Goal: Find specific page/section: Find specific page/section

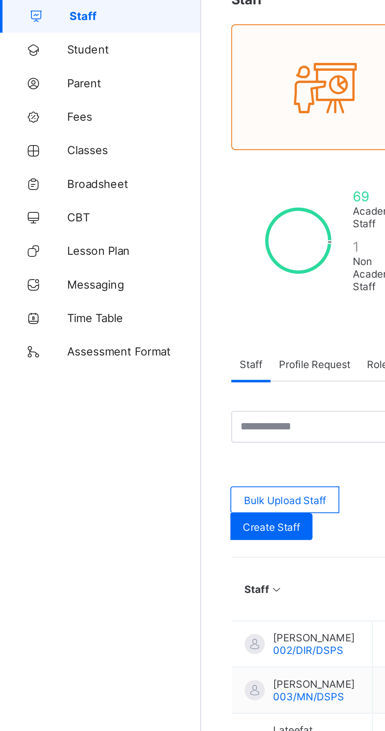
click at [40, 130] on link "Classes" at bounding box center [47, 126] width 94 height 16
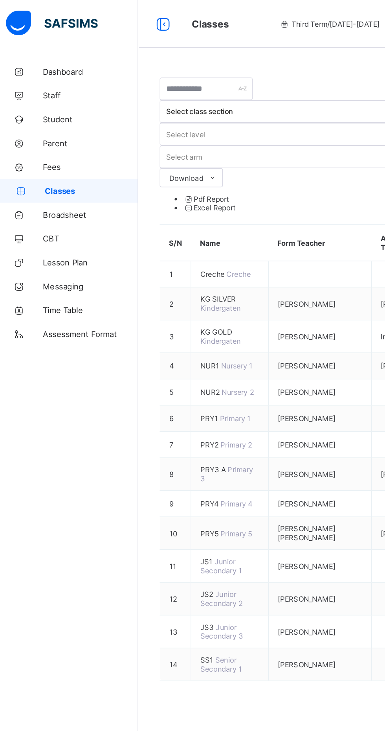
click at [42, 125] on span "Classes" at bounding box center [64, 126] width 62 height 6
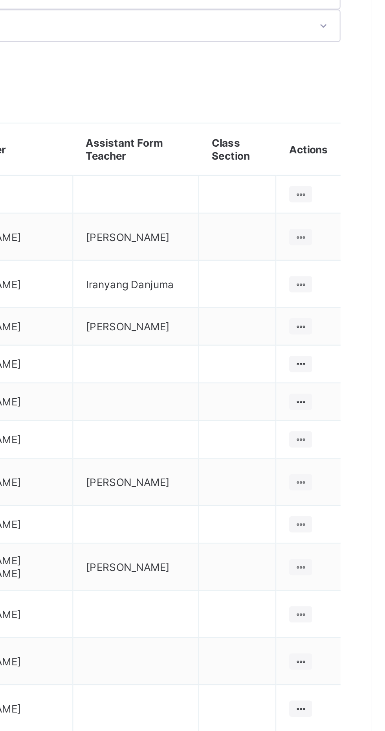
click at [0, 0] on ul "View Class Assign form Teacher" at bounding box center [0, 0] width 0 height 0
click at [0, 0] on div "View Class" at bounding box center [0, 0] width 0 height 0
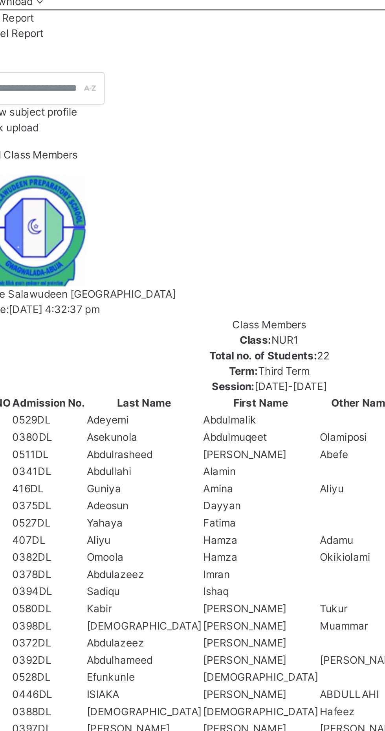
click at [189, 77] on span "Results" at bounding box center [189, 73] width 16 height 7
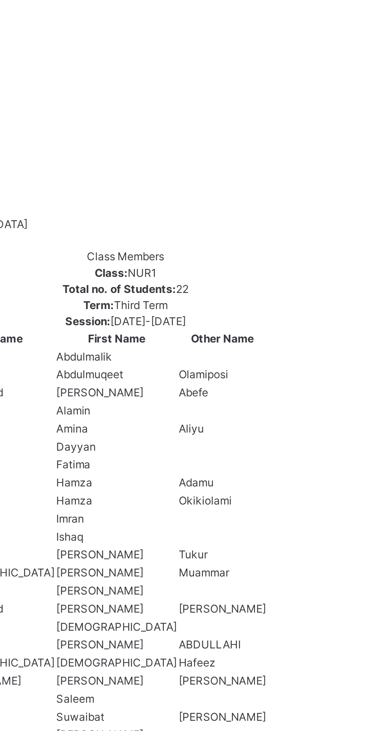
click at [269, 77] on span "Timetable" at bounding box center [269, 73] width 22 height 7
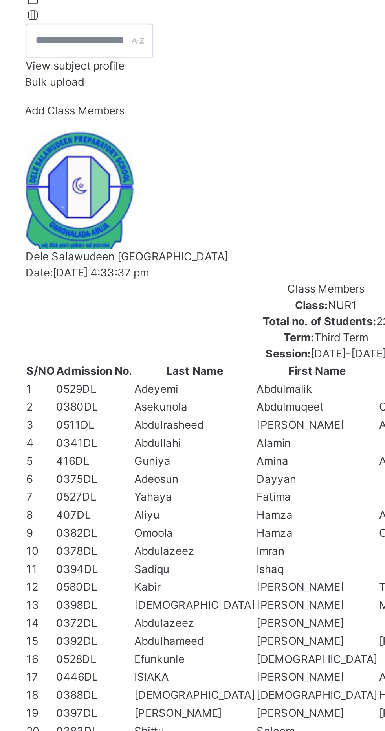
click at [124, 77] on span "Class Members" at bounding box center [129, 73] width 34 height 7
click at [162, 77] on span "Subjects" at bounding box center [163, 73] width 19 height 7
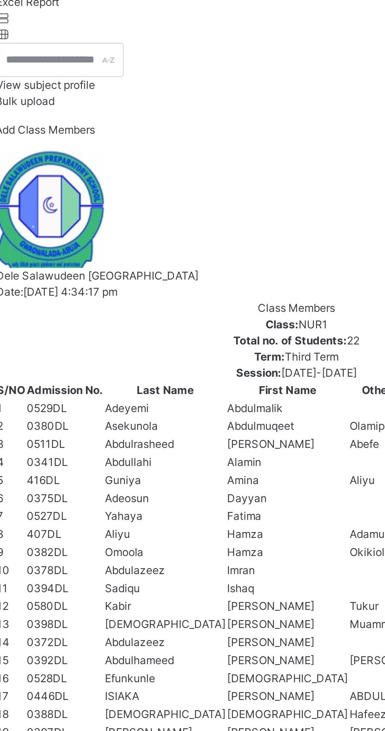
click at [193, 81] on div "Results" at bounding box center [189, 73] width 24 height 16
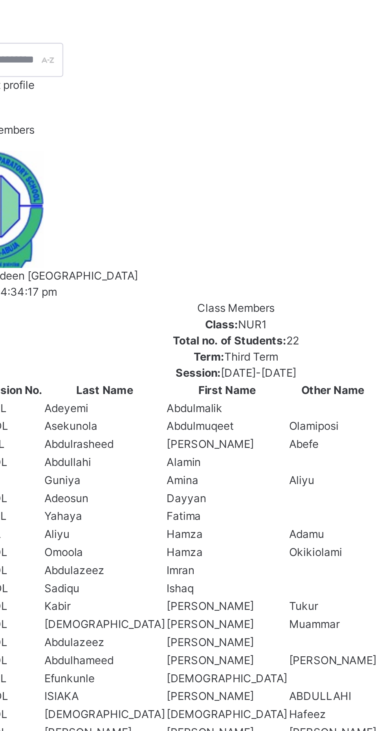
click at [207, 77] on span "Skills" at bounding box center [211, 73] width 12 height 7
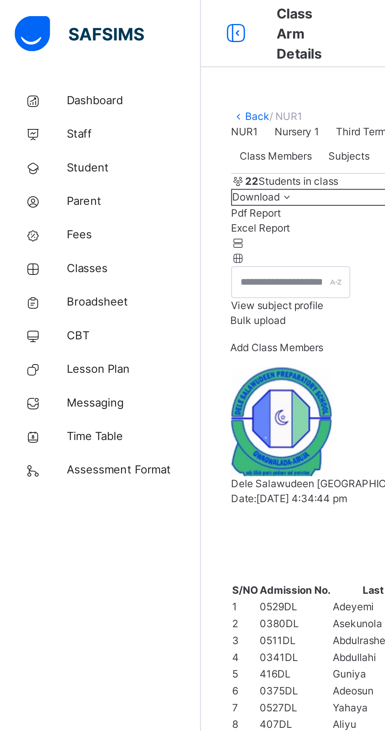
click at [39, 61] on span "Staff" at bounding box center [62, 63] width 63 height 8
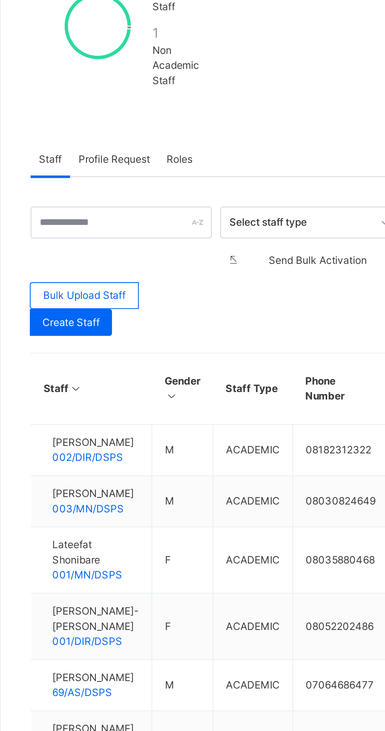
click at [147, 243] on span "Profile Request" at bounding box center [147, 241] width 33 height 7
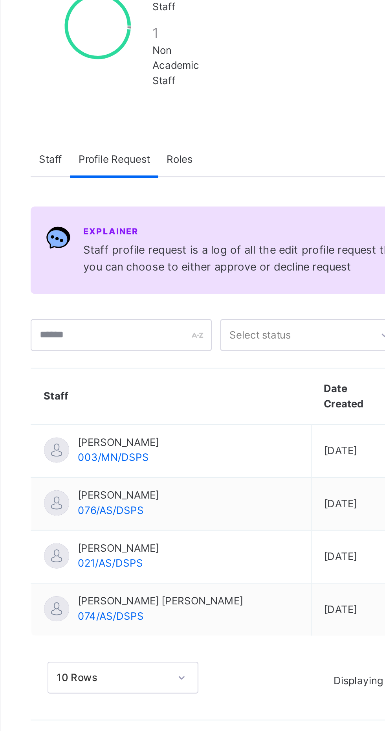
click at [178, 244] on span "Roles" at bounding box center [178, 241] width 12 height 7
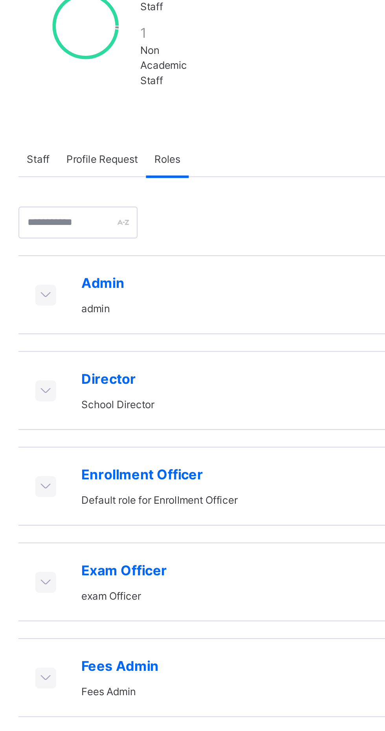
click at [123, 351] on icon at bounding box center [121, 349] width 9 height 8
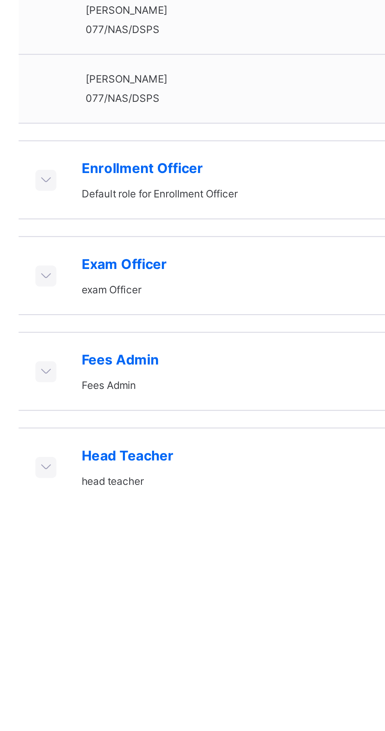
click at [119, 725] on icon at bounding box center [121, 722] width 9 height 8
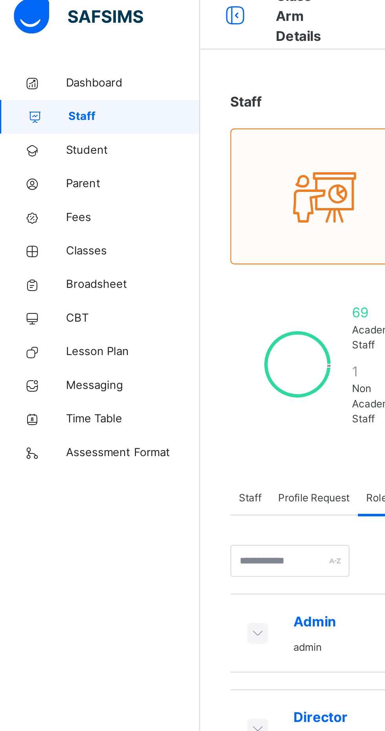
click at [39, 80] on span "Student" at bounding box center [62, 79] width 63 height 8
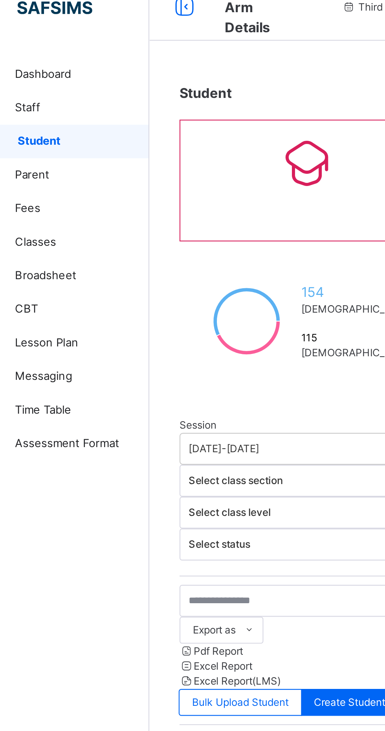
click at [41, 95] on span "Parent" at bounding box center [62, 94] width 63 height 8
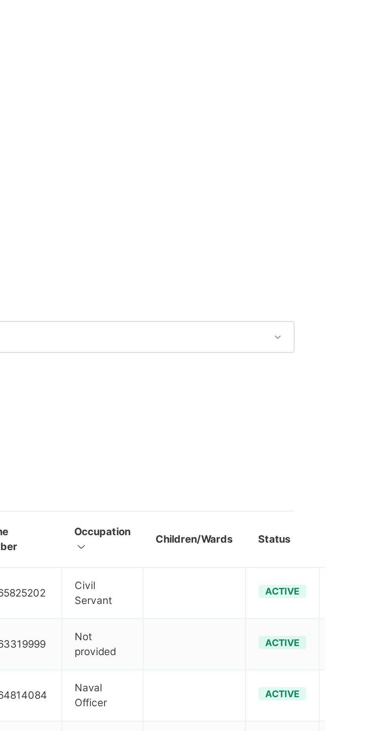
click at [342, 410] on div at bounding box center [324, 410] width 36 height 0
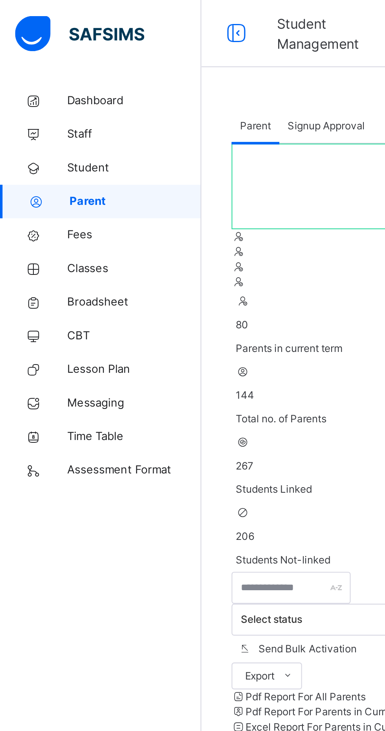
click at [35, 112] on span "Fees" at bounding box center [62, 110] width 63 height 8
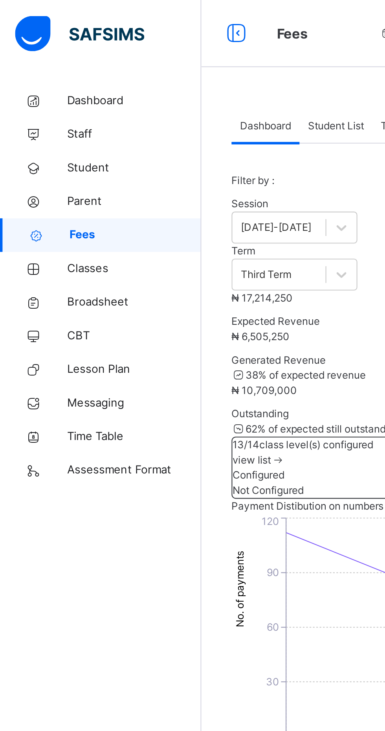
click at [38, 124] on span "Classes" at bounding box center [62, 126] width 63 height 8
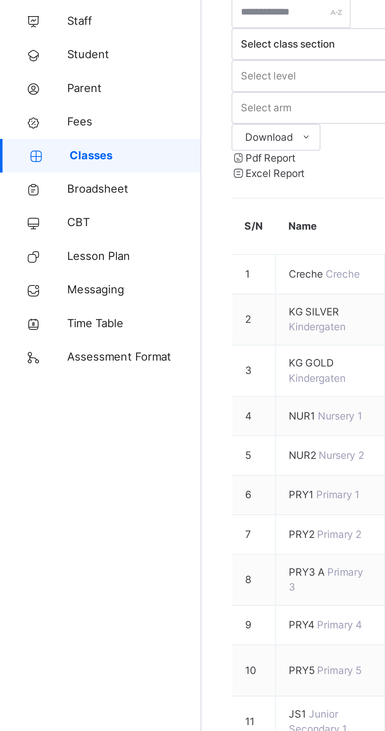
click at [45, 149] on link "Broadsheet" at bounding box center [47, 142] width 94 height 16
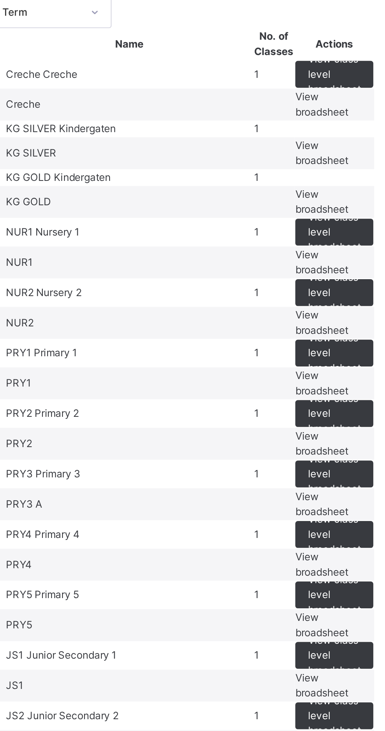
click at [157, 117] on td "KG SILVER Kindergaten" at bounding box center [187, 113] width 116 height 8
click at [143, 164] on span "NUR1" at bounding box center [137, 161] width 14 height 6
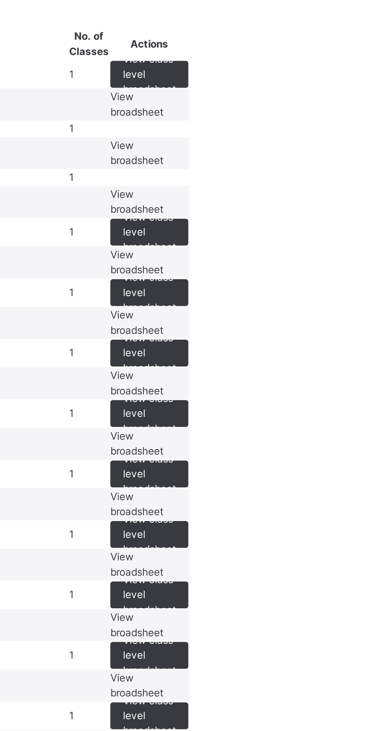
click at [290, 182] on span "View broadsheet" at bounding box center [277, 175] width 25 height 13
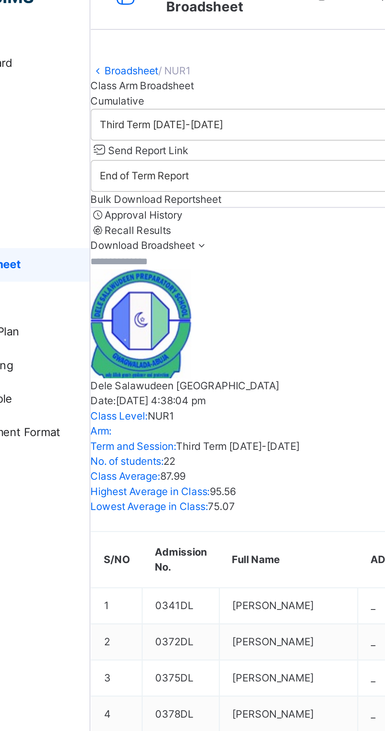
scroll to position [393, 90]
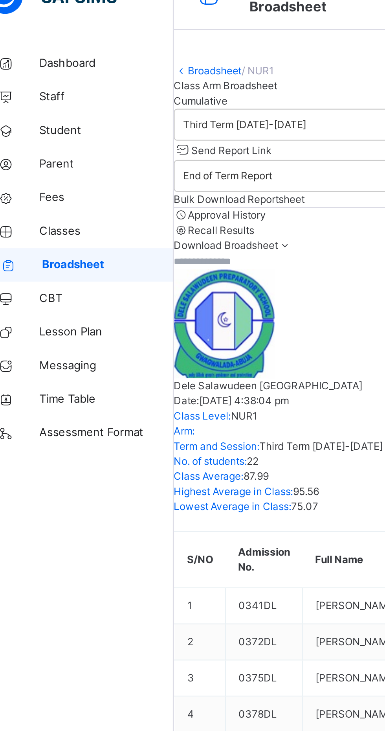
click at [37, 158] on span "CBT" at bounding box center [62, 157] width 63 height 8
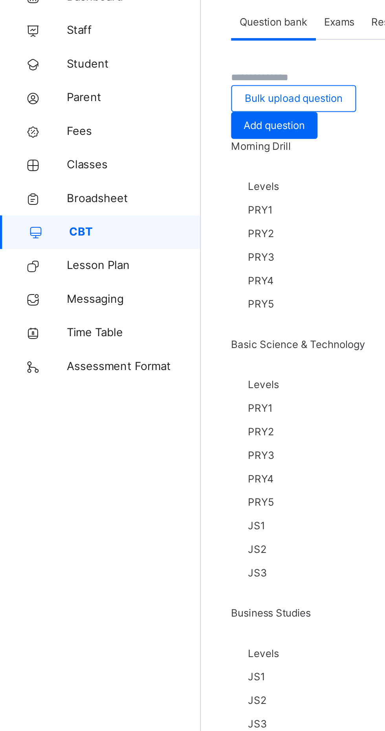
click at [40, 172] on span "Lesson Plan" at bounding box center [62, 173] width 63 height 8
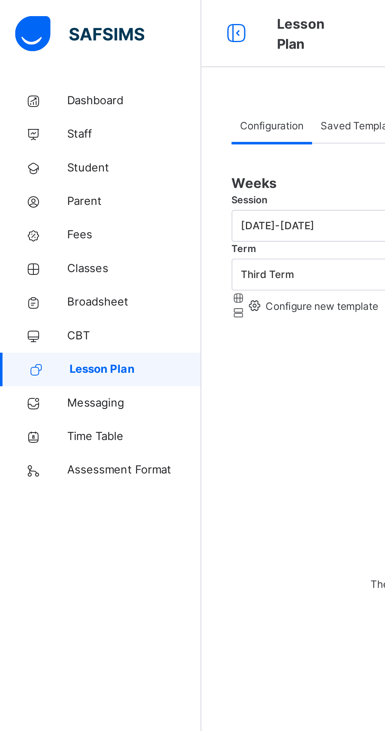
click at [47, 218] on span "Assessment Format" at bounding box center [62, 220] width 63 height 8
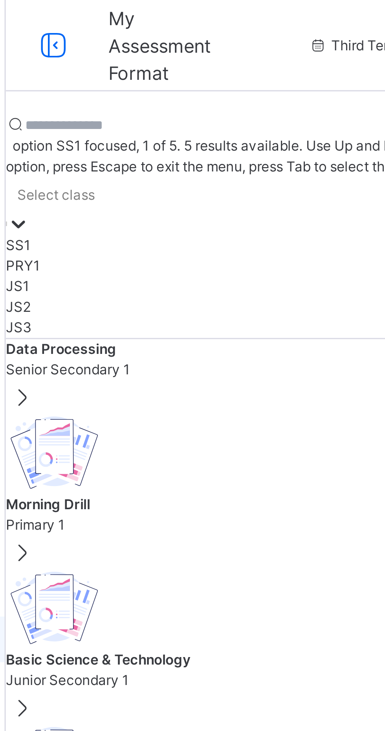
click at [139, 81] on div "SS1" at bounding box center [239, 84] width 290 height 7
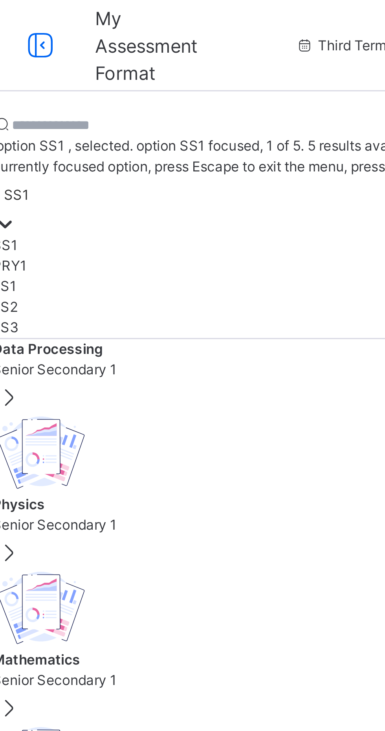
click at [139, 95] on div "JS1" at bounding box center [239, 98] width 290 height 7
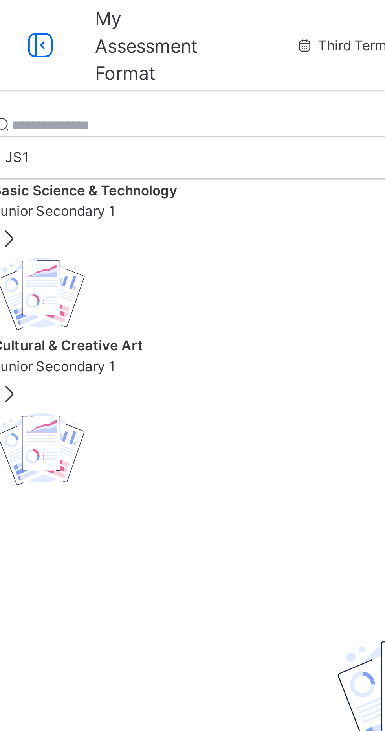
click at [130, 68] on span "Basic Science & Technology" at bounding box center [126, 65] width 64 height 6
